Goal: Information Seeking & Learning: Check status

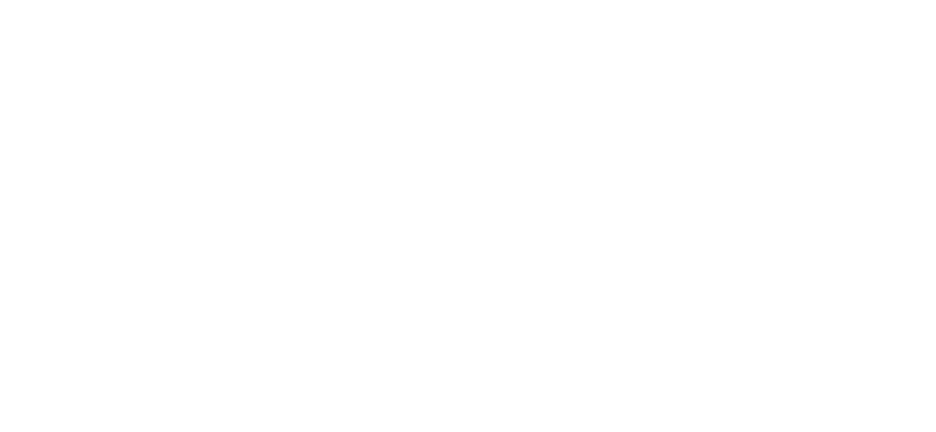
select select
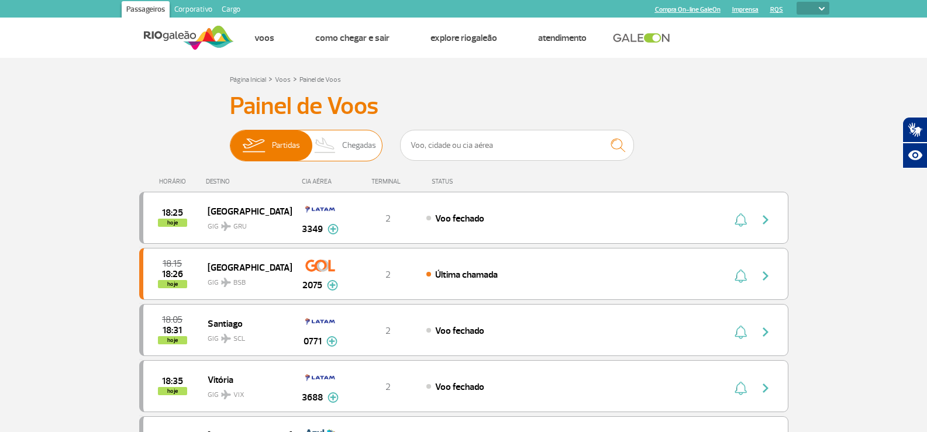
click at [353, 148] on span "Chegadas" at bounding box center [359, 145] width 34 height 30
click at [230, 140] on input "Partidas Chegadas" at bounding box center [230, 140] width 0 height 0
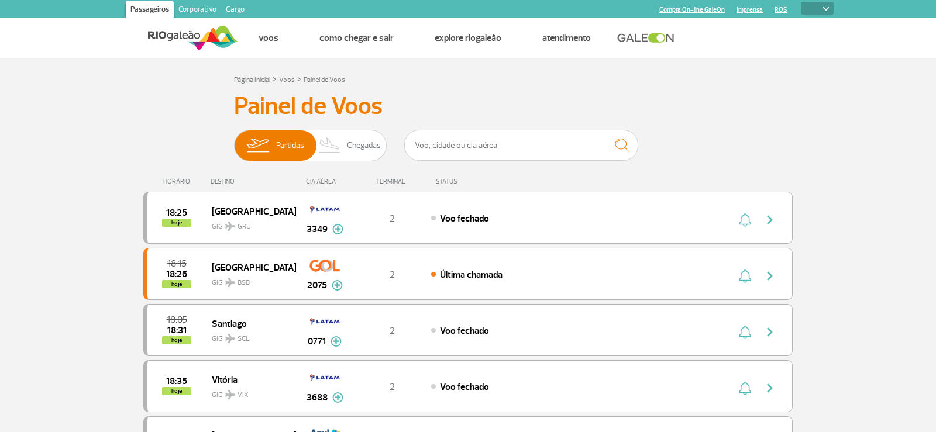
select select
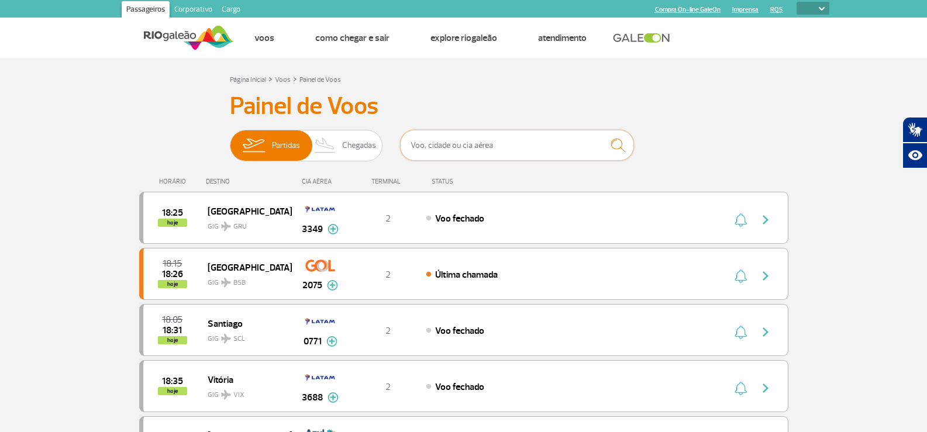
click at [443, 147] on input "text" at bounding box center [517, 145] width 234 height 31
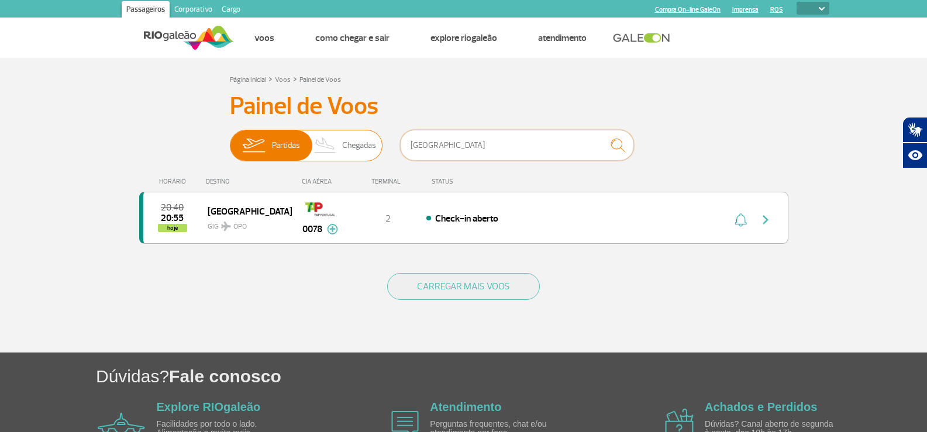
type input "[GEOGRAPHIC_DATA]"
click at [337, 142] on img at bounding box center [325, 145] width 34 height 30
click at [230, 140] on input "Partidas Chegadas" at bounding box center [230, 140] width 0 height 0
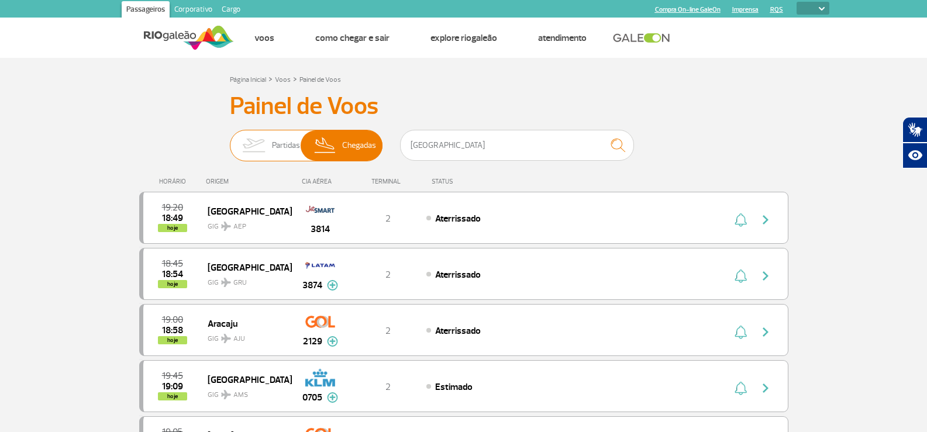
click at [281, 141] on span "Partidas" at bounding box center [286, 145] width 28 height 30
click at [230, 140] on input "Partidas Chegadas" at bounding box center [230, 140] width 0 height 0
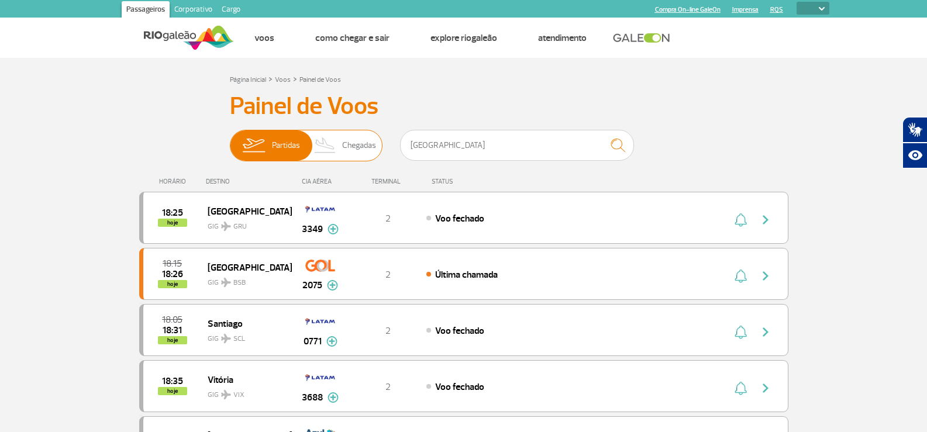
click at [372, 145] on span "Chegadas" at bounding box center [359, 145] width 34 height 30
click at [230, 140] on input "Partidas Chegadas" at bounding box center [230, 140] width 0 height 0
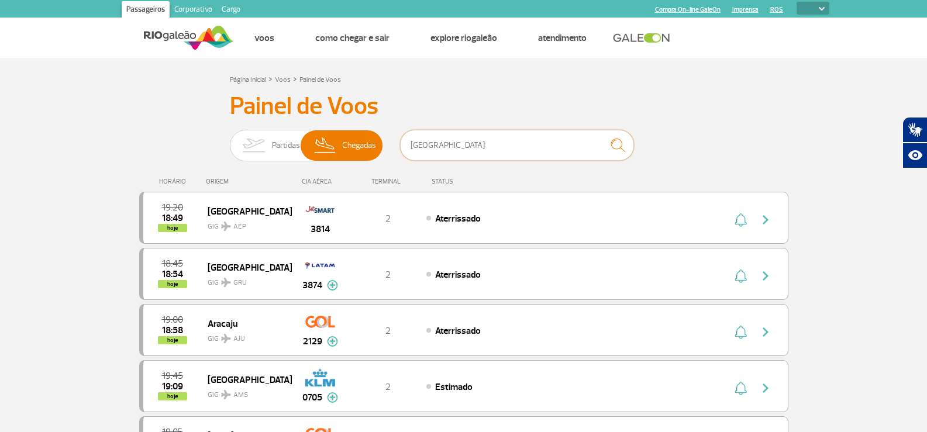
drag, startPoint x: 454, startPoint y: 146, endPoint x: 444, endPoint y: 143, distance: 10.2
click at [450, 144] on input "[GEOGRAPHIC_DATA]" at bounding box center [517, 145] width 234 height 31
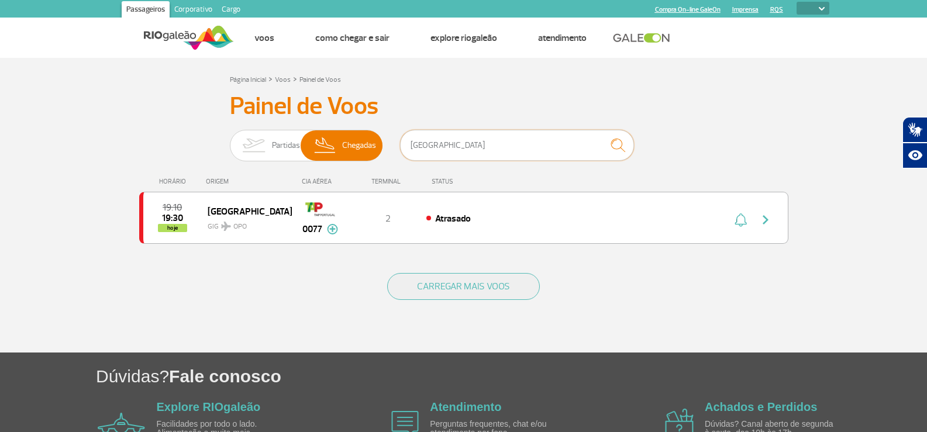
drag, startPoint x: 440, startPoint y: 149, endPoint x: 390, endPoint y: 150, distance: 49.7
click at [390, 150] on div "Partidas Chegadas porto" at bounding box center [464, 147] width 468 height 35
type input "[GEOGRAPHIC_DATA]"
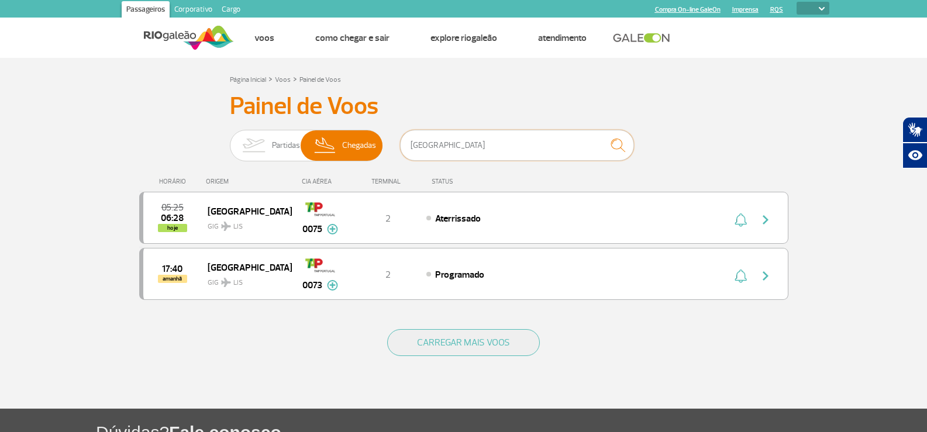
drag, startPoint x: 419, startPoint y: 150, endPoint x: 389, endPoint y: 151, distance: 30.4
click at [389, 151] on div "Partidas Chegadas lisboa" at bounding box center [464, 147] width 468 height 35
